Goal: Task Accomplishment & Management: Complete application form

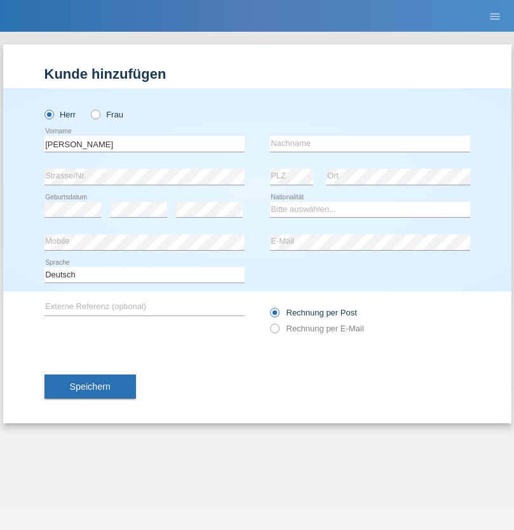
type input "Dimitrios"
click at [370, 144] on input "text" at bounding box center [370, 144] width 200 height 16
type input "Chatzis"
select select "GR"
select select "C"
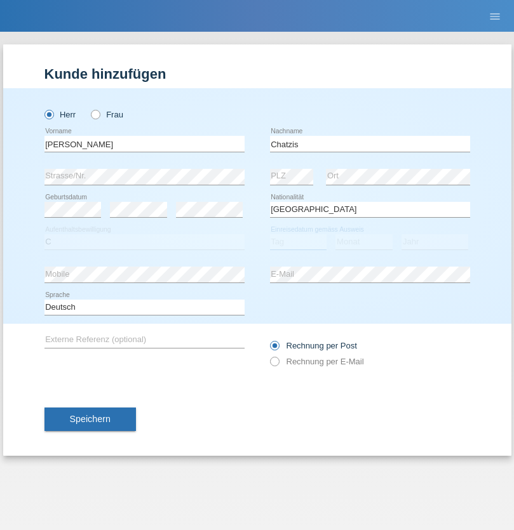
select select "15"
select select "12"
select select "2020"
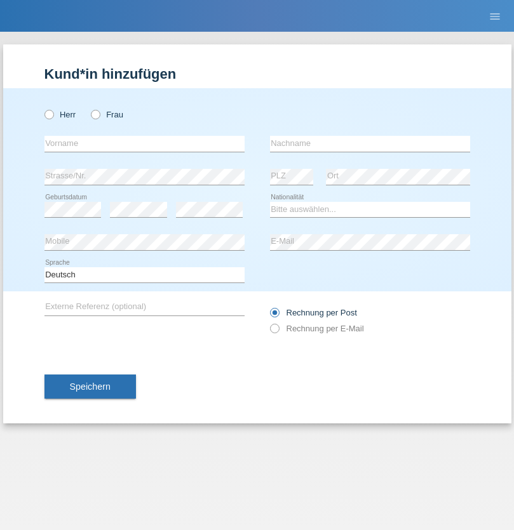
radio input "true"
click at [144, 144] on input "text" at bounding box center [144, 144] width 200 height 16
type input "Jörg"
click at [370, 144] on input "text" at bounding box center [370, 144] width 200 height 16
type input "Traksel"
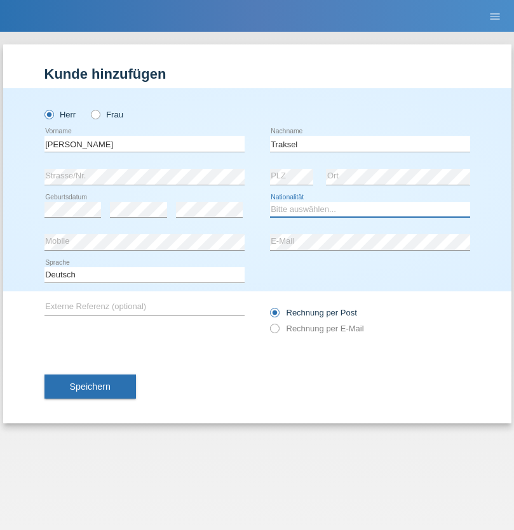
select select "DE"
select select "C"
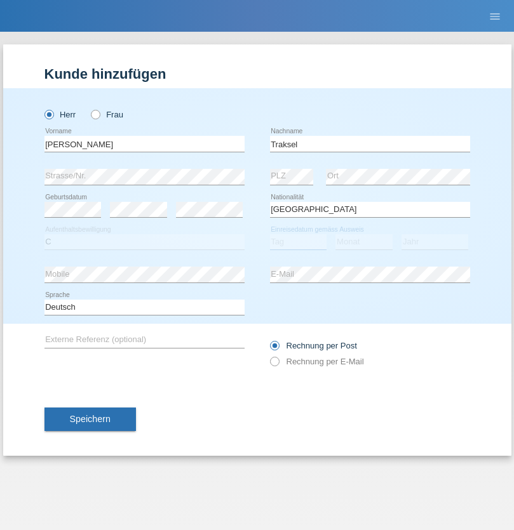
select select "01"
select select "07"
select select "2008"
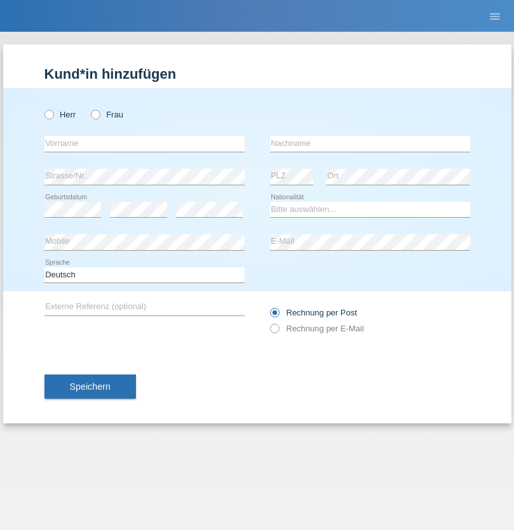
radio input "true"
click at [144, 144] on input "text" at bounding box center [144, 144] width 200 height 16
type input "Franco"
click at [370, 144] on input "text" at bounding box center [370, 144] width 200 height 16
type input "Mucha"
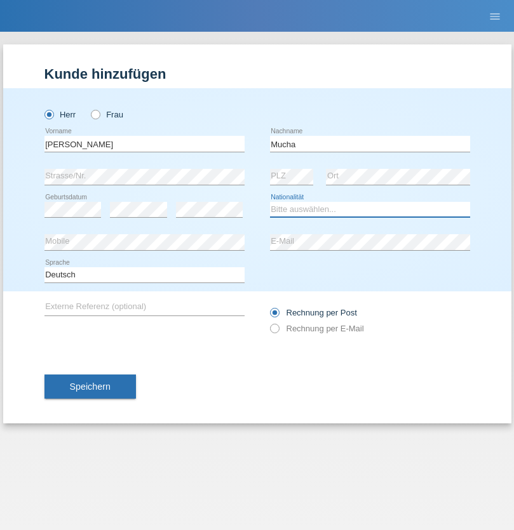
select select "CH"
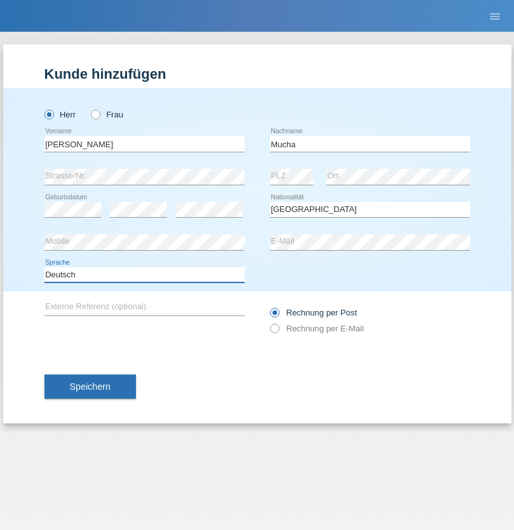
select select "en"
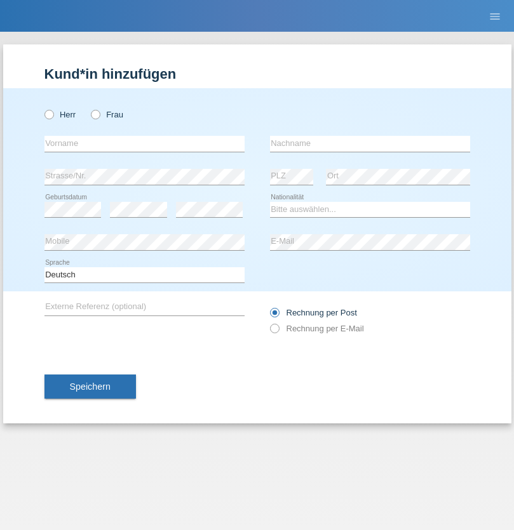
radio input "true"
click at [144, 144] on input "text" at bounding box center [144, 144] width 200 height 16
type input "Franziska"
click at [370, 144] on input "text" at bounding box center [370, 144] width 200 height 16
type input "Starke"
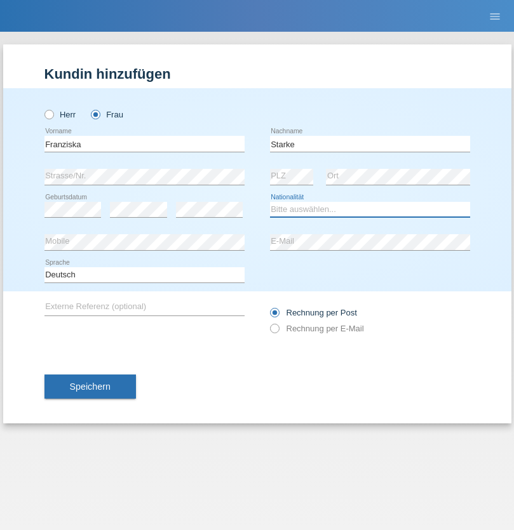
select select "DE"
select select "C"
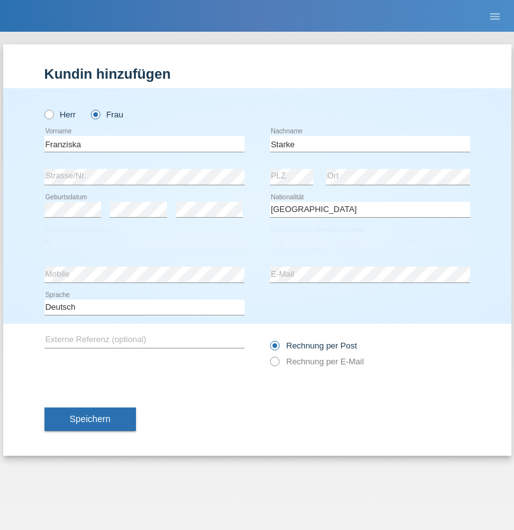
select select "01"
select select "03"
select select "1985"
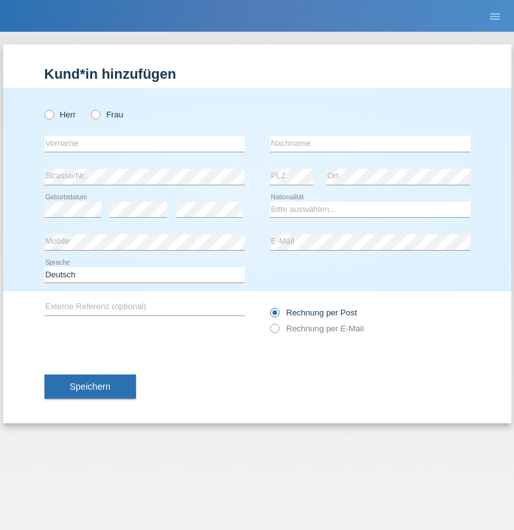
radio input "true"
click at [144, 144] on input "text" at bounding box center [144, 144] width 200 height 16
type input "[DEMOGRAPHIC_DATA]"
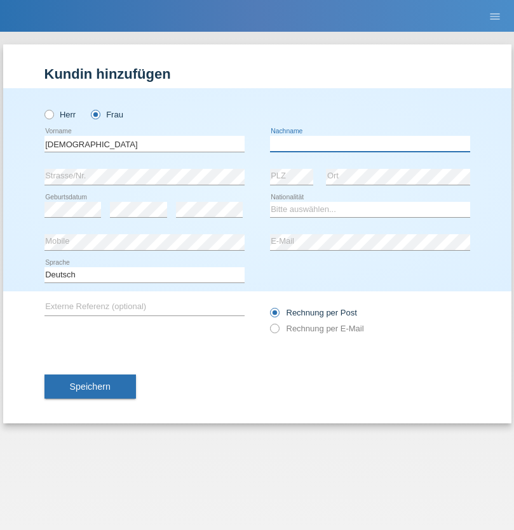
click at [370, 144] on input "text" at bounding box center [370, 144] width 200 height 16
type input "Cimbaljević"
select select "HR"
select select "C"
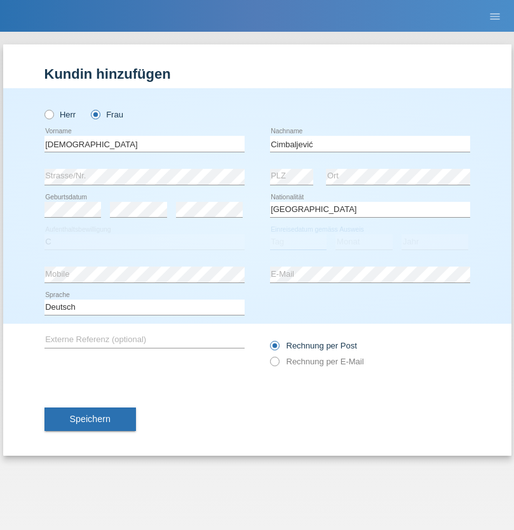
select select "12"
select select "08"
select select "2021"
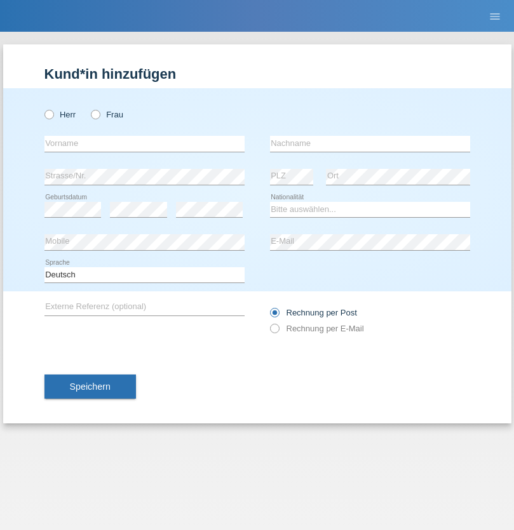
radio input "true"
click at [144, 144] on input "text" at bounding box center [144, 144] width 200 height 16
type input "Batsche"
click at [370, 144] on input "text" at bounding box center [370, 144] width 200 height 16
type input "Arifoska"
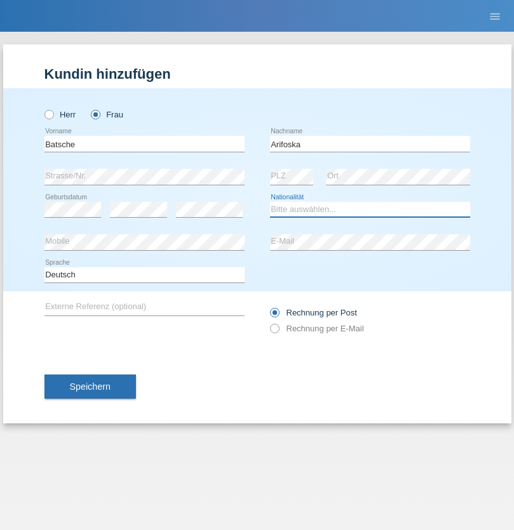
select select "CH"
radio input "true"
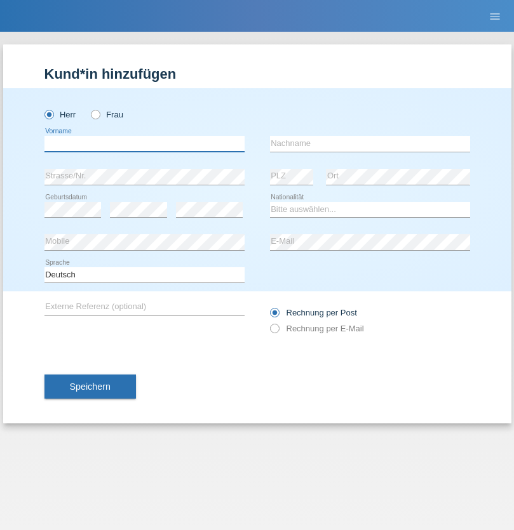
click at [144, 144] on input "text" at bounding box center [144, 144] width 200 height 16
type input "Emre"
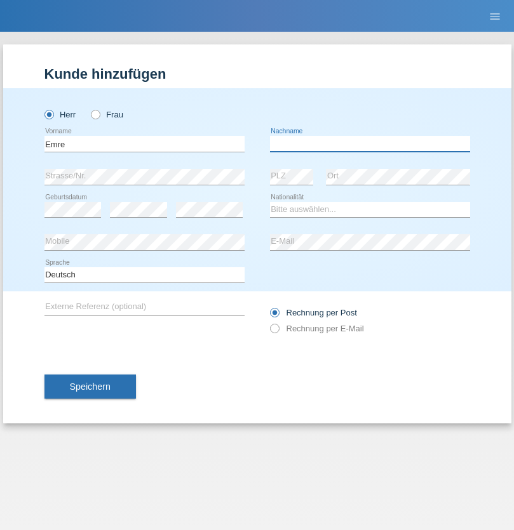
click at [370, 144] on input "text" at bounding box center [370, 144] width 200 height 16
type input "Uzun"
select select "CH"
